Goal: Browse casually: Explore the website without a specific task or goal

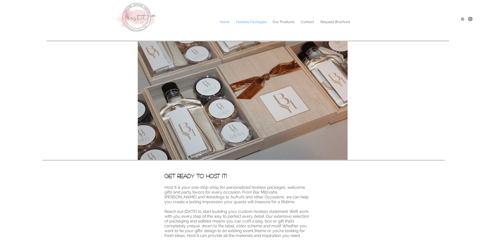
click at [256, 22] on p "Hostess Packages" at bounding box center [251, 22] width 36 height 8
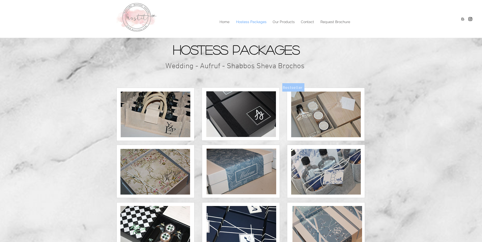
click at [342, 127] on img at bounding box center [326, 115] width 70 height 46
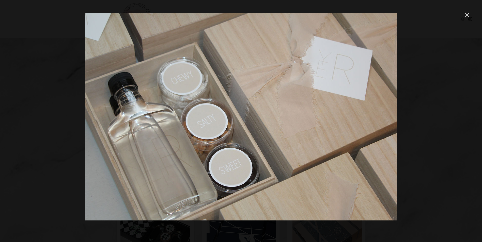
click at [468, 15] on icon "close" at bounding box center [466, 15] width 5 height 5
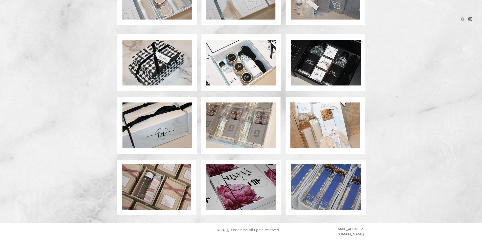
scroll to position [317, 0]
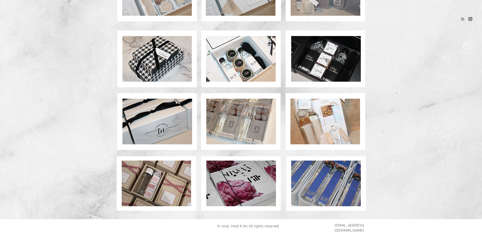
click at [165, 176] on img at bounding box center [156, 184] width 69 height 46
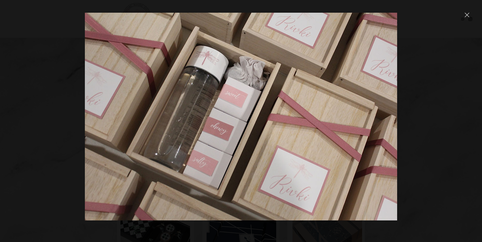
click at [50, 157] on div at bounding box center [241, 121] width 482 height 242
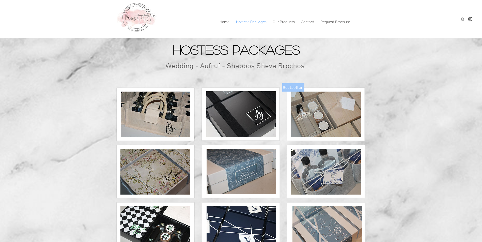
scroll to position [317, 0]
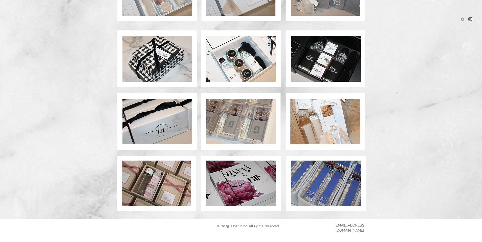
click at [168, 187] on img at bounding box center [156, 184] width 69 height 46
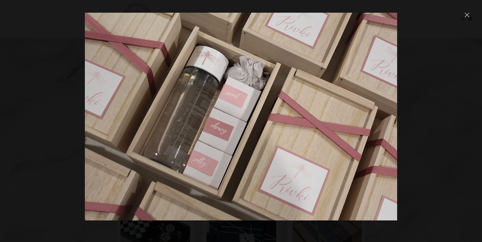
click at [49, 125] on div at bounding box center [241, 121] width 482 height 242
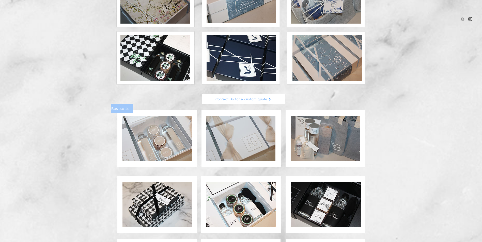
scroll to position [165, 0]
